Goal: Information Seeking & Learning: Learn about a topic

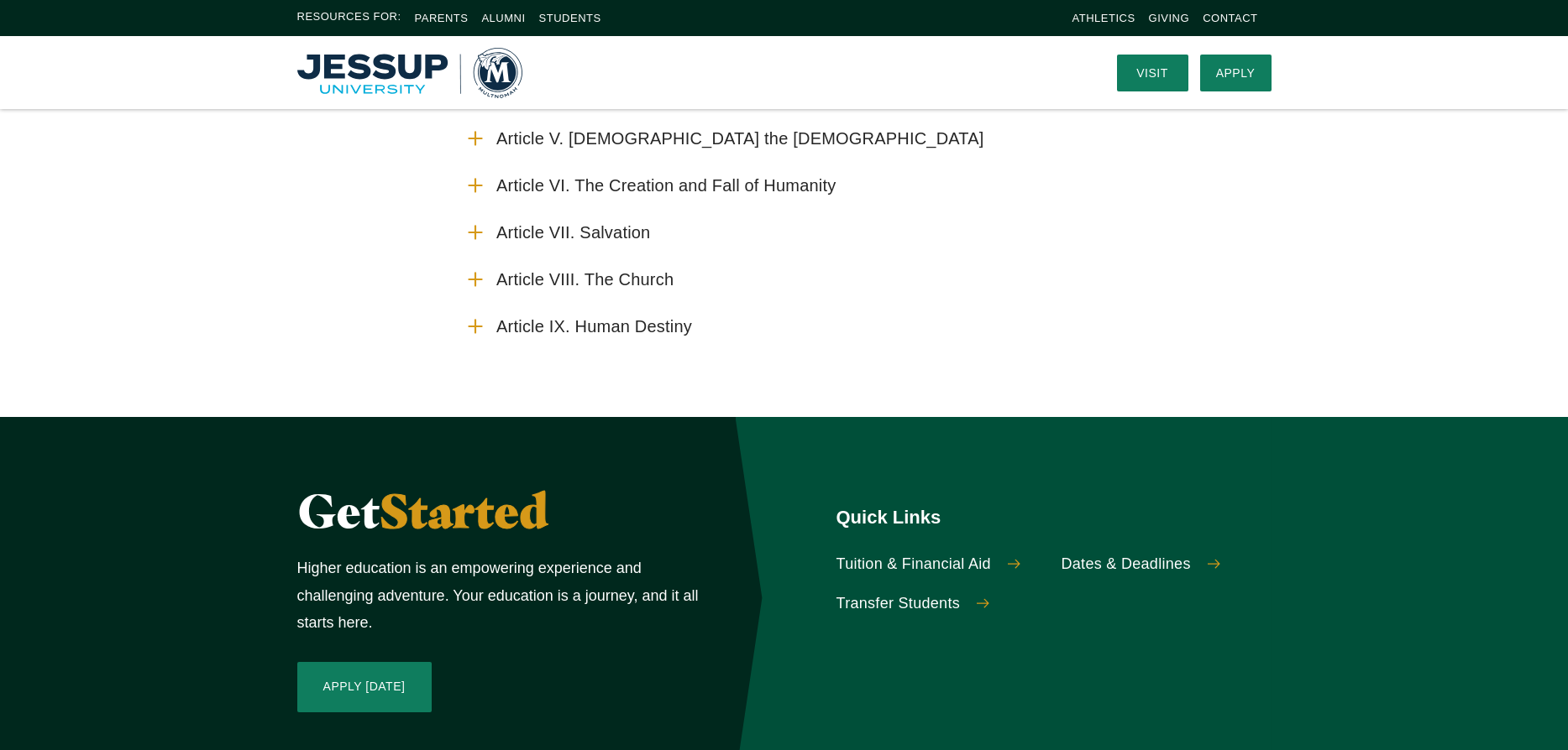
scroll to position [116, 0]
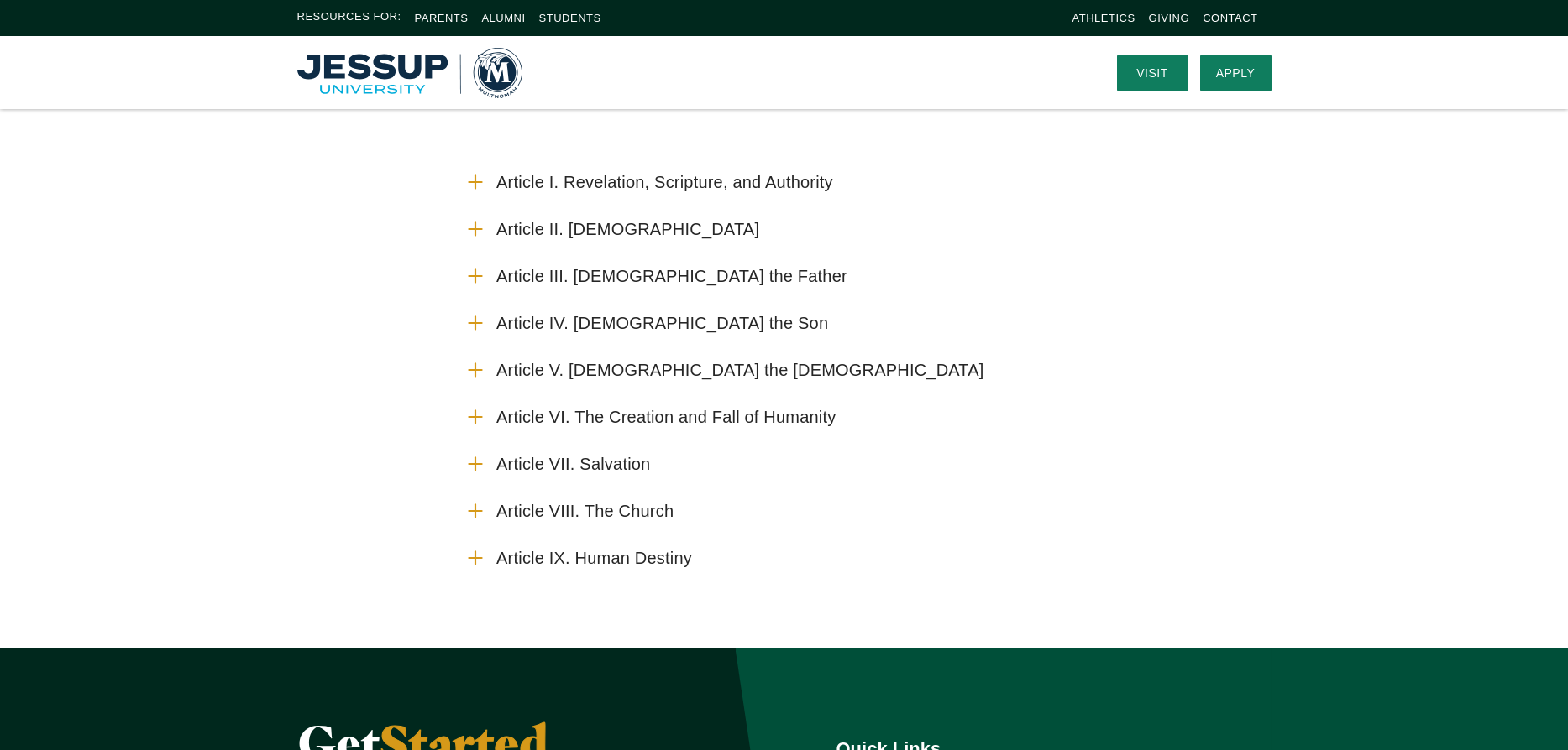
click at [471, 504] on icon "Accordion" at bounding box center [475, 510] width 22 height 22
click at [0, 0] on input "Article VIII. The Church" at bounding box center [0, 0] width 0 height 0
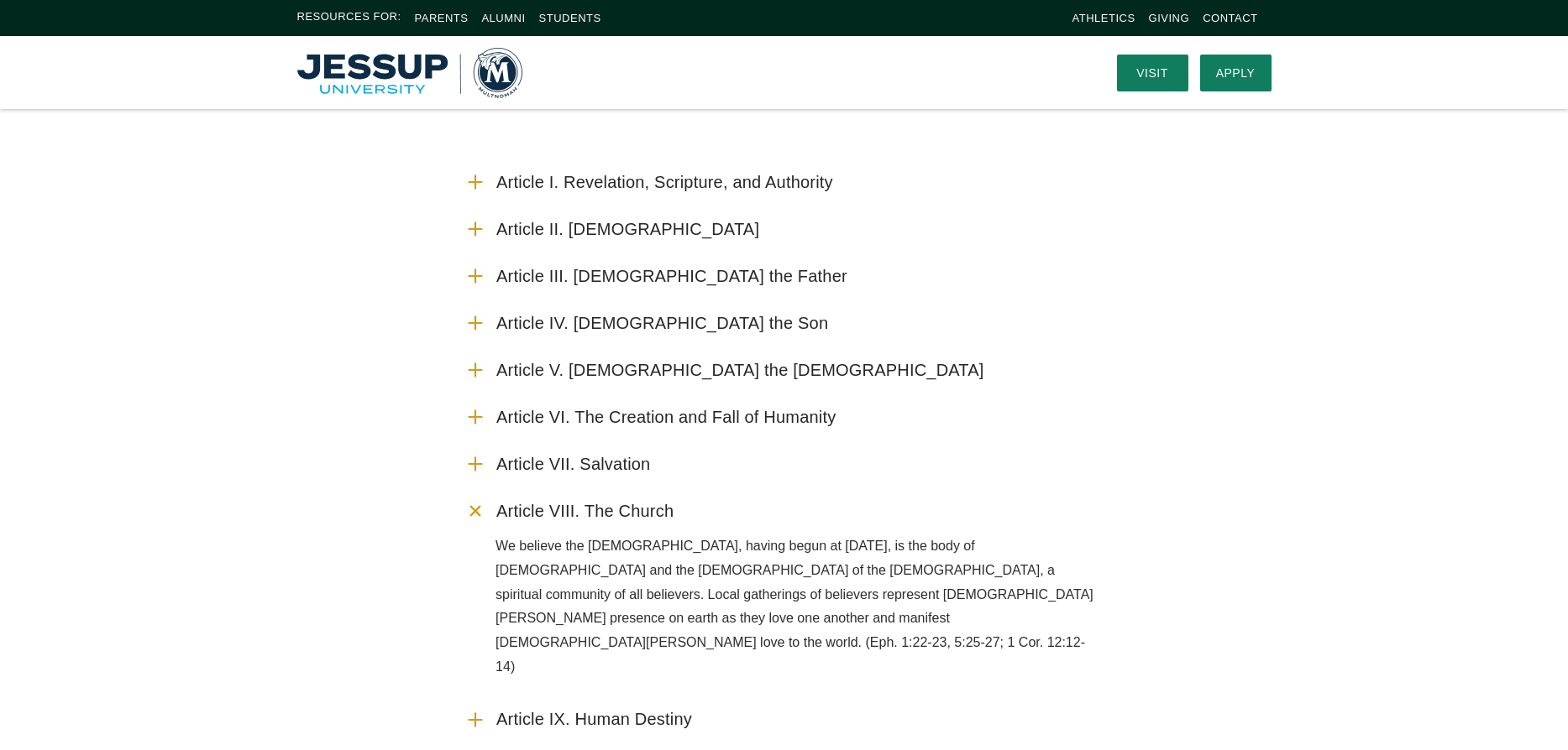
click at [481, 512] on icon "Accordion" at bounding box center [475, 511] width 31 height 31
click at [0, 0] on input "Article VIII. The Church" at bounding box center [0, 0] width 0 height 0
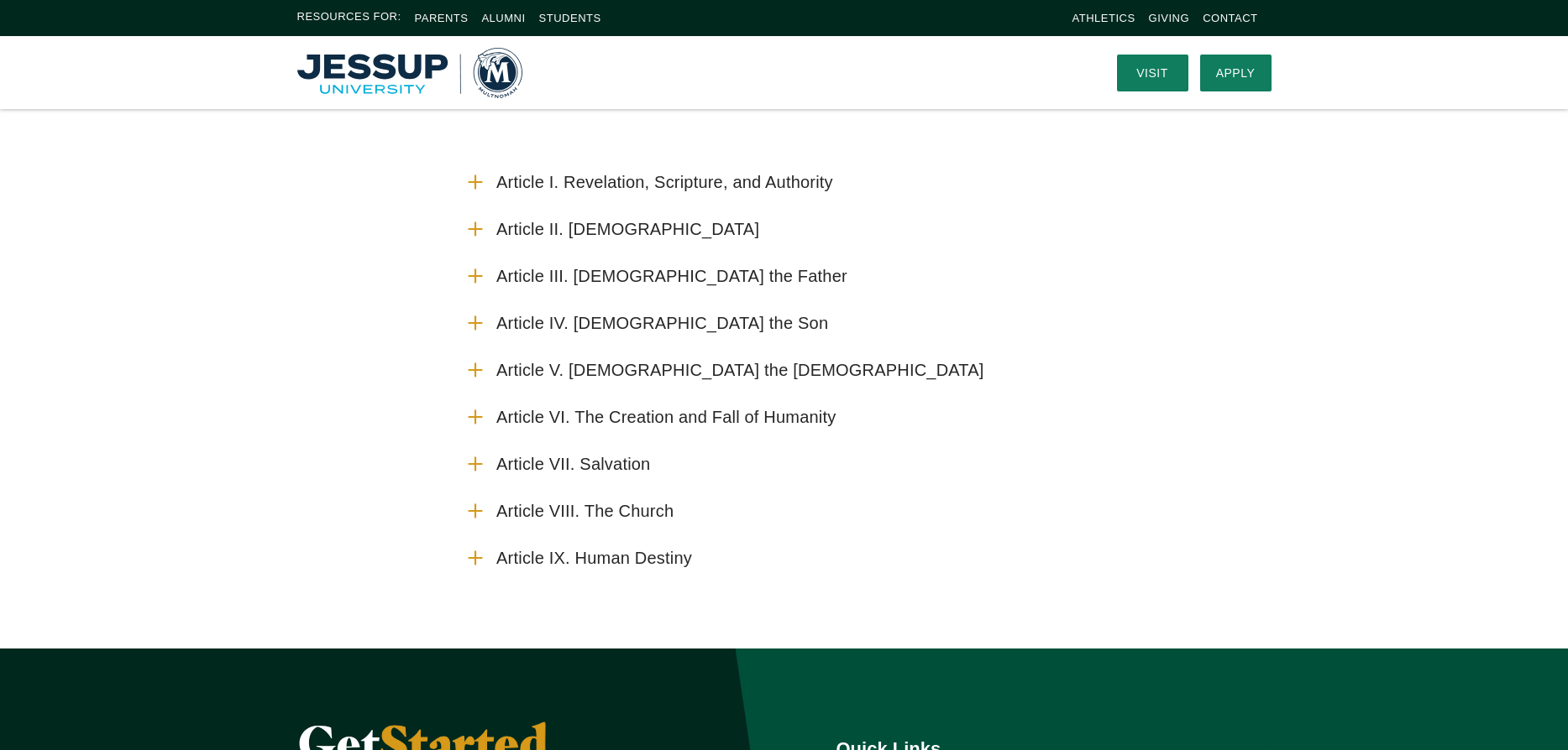
click at [482, 558] on icon "Accordion" at bounding box center [475, 558] width 22 height 22
click at [0, 0] on input "Article IX. Human Destiny" at bounding box center [0, 0] width 0 height 0
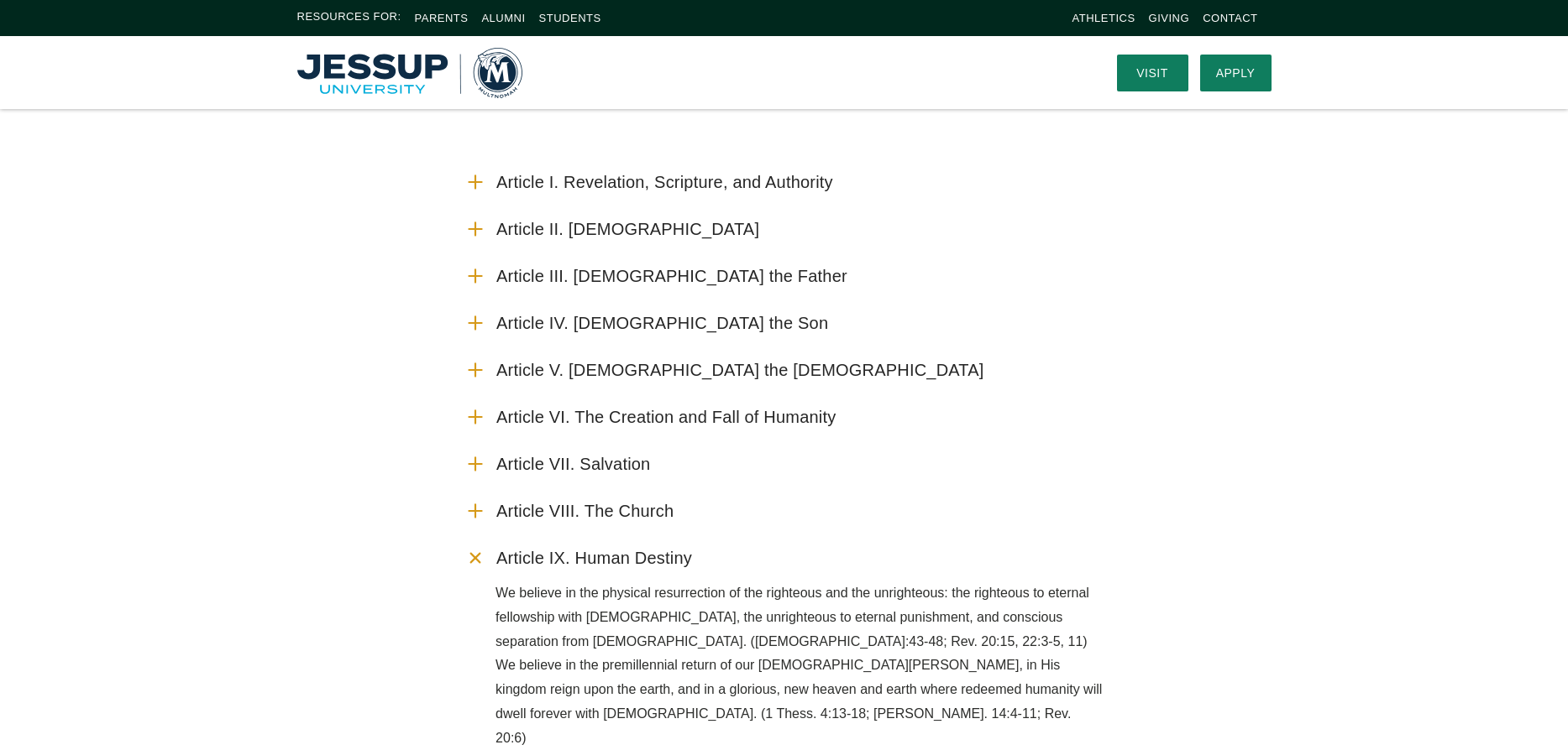
click at [474, 558] on use "Accordion" at bounding box center [475, 558] width 18 height 18
click at [0, 0] on input "Article IX. Human Destiny" at bounding box center [0, 0] width 0 height 0
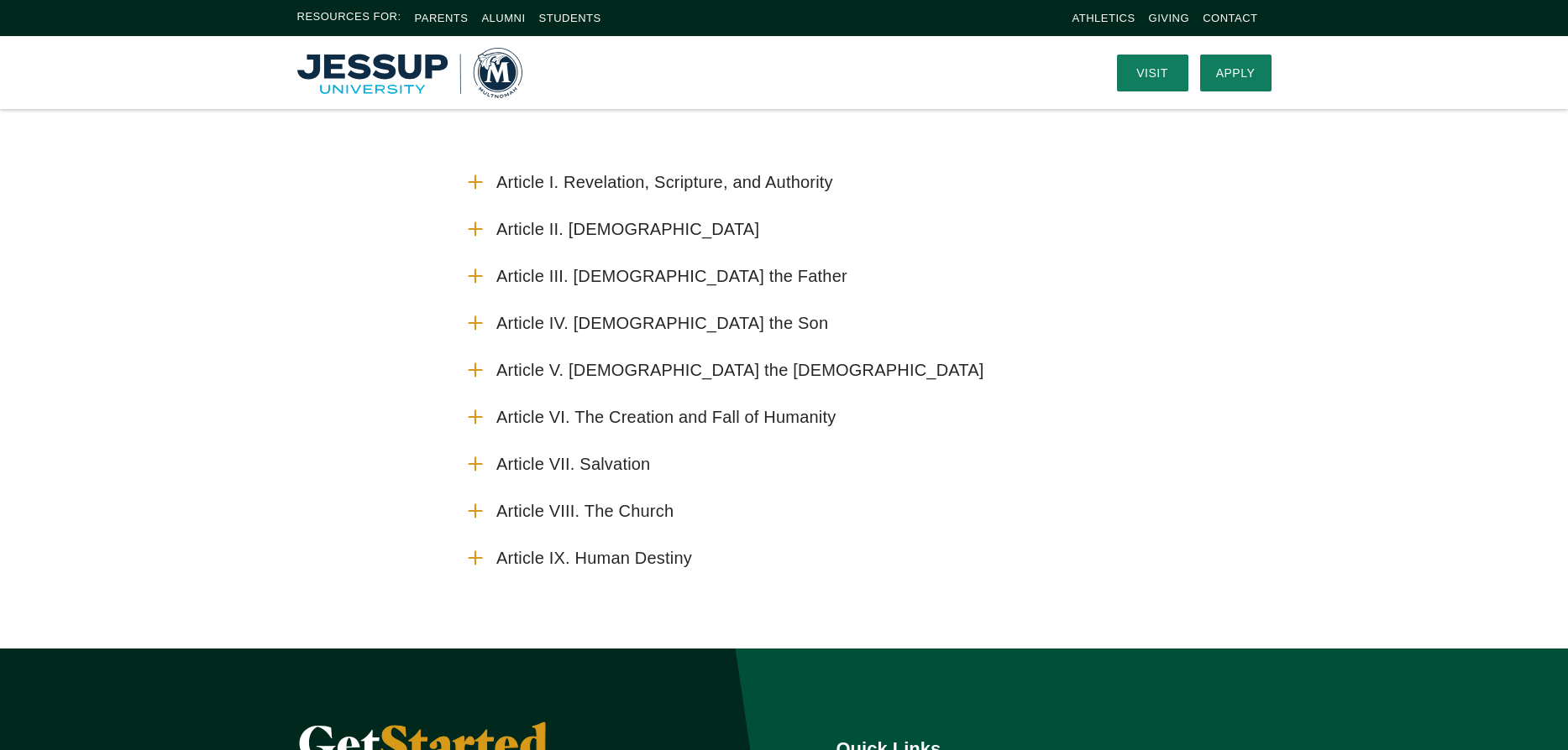
click at [476, 414] on use "Accordion" at bounding box center [474, 416] width 12 height 12
click at [0, 0] on input "Article VI. The Creation and Fall of Humanity" at bounding box center [0, 0] width 0 height 0
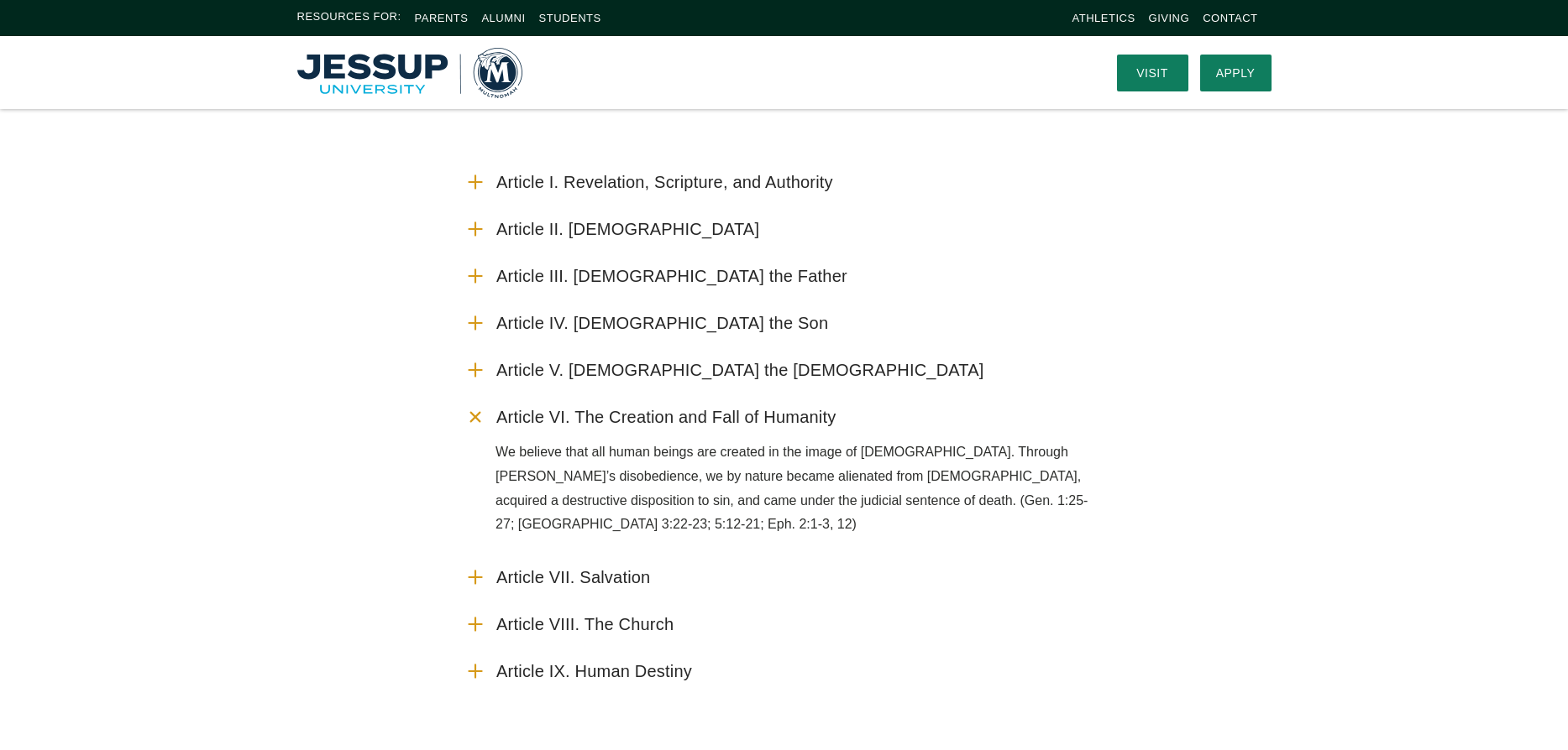
click at [477, 414] on use "Accordion" at bounding box center [475, 416] width 18 height 18
click at [0, 0] on input "Article VI. The Creation and Fall of Humanity" at bounding box center [0, 0] width 0 height 0
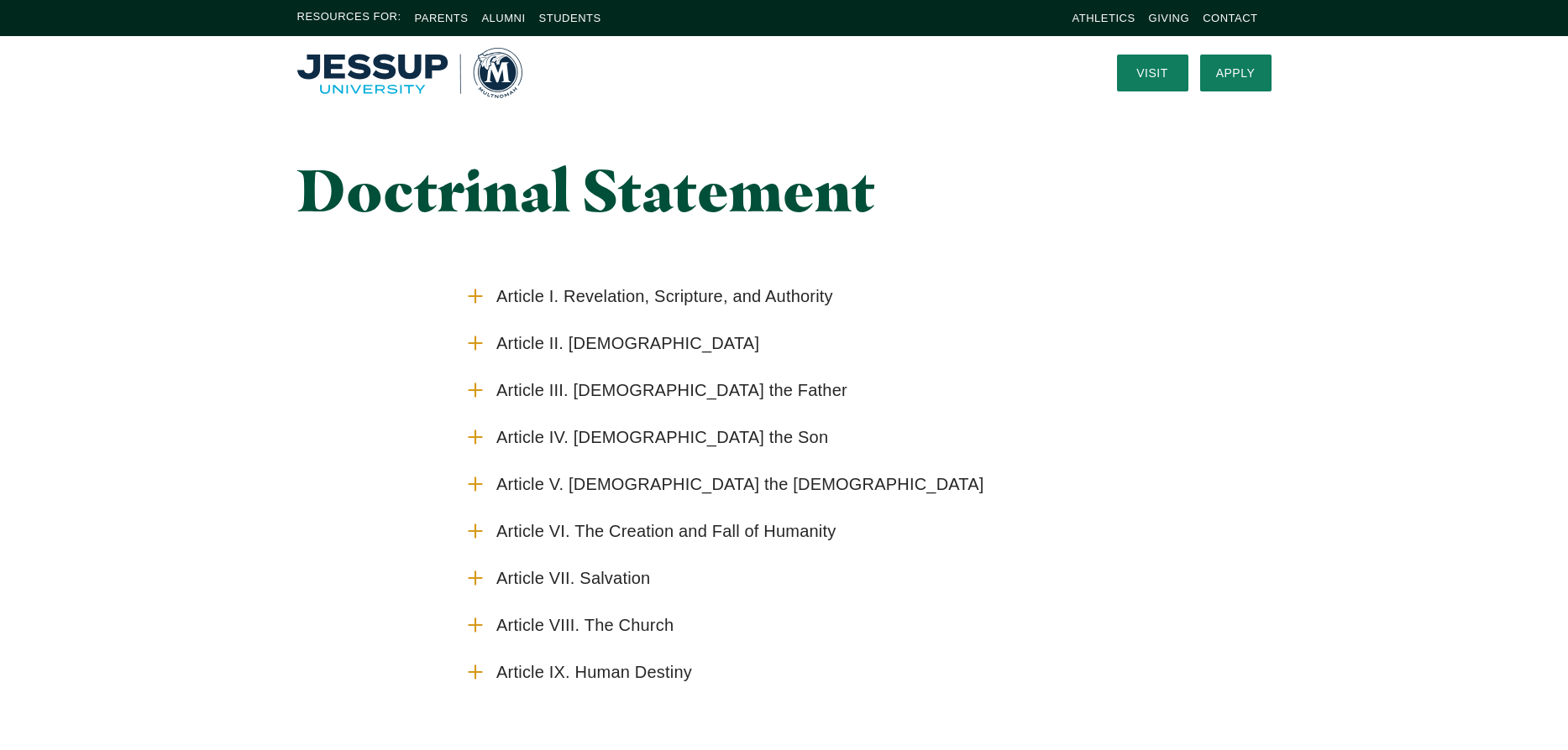
scroll to position [0, 0]
